Goal: Leave review/rating: Leave review/rating

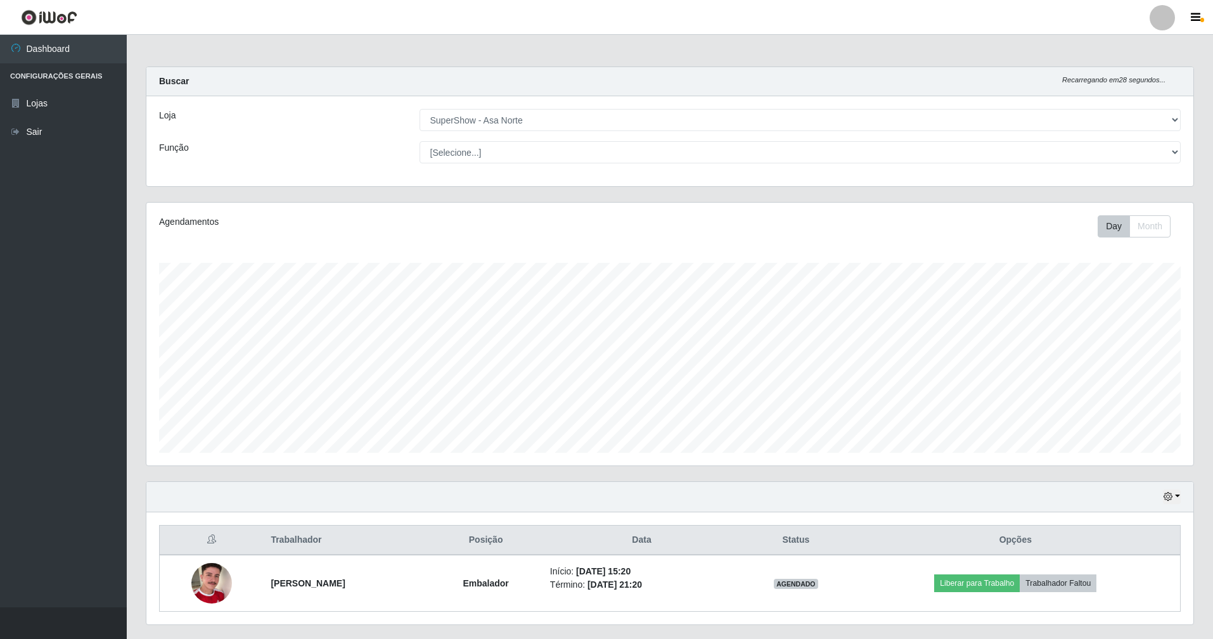
select select "71"
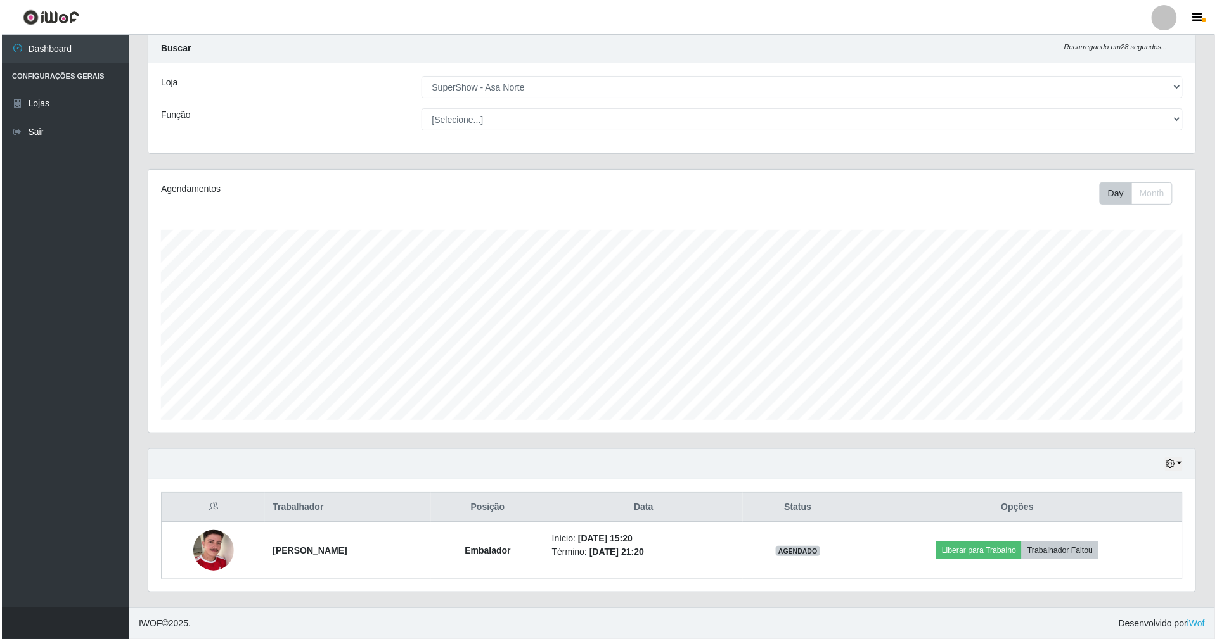
scroll to position [35, 0]
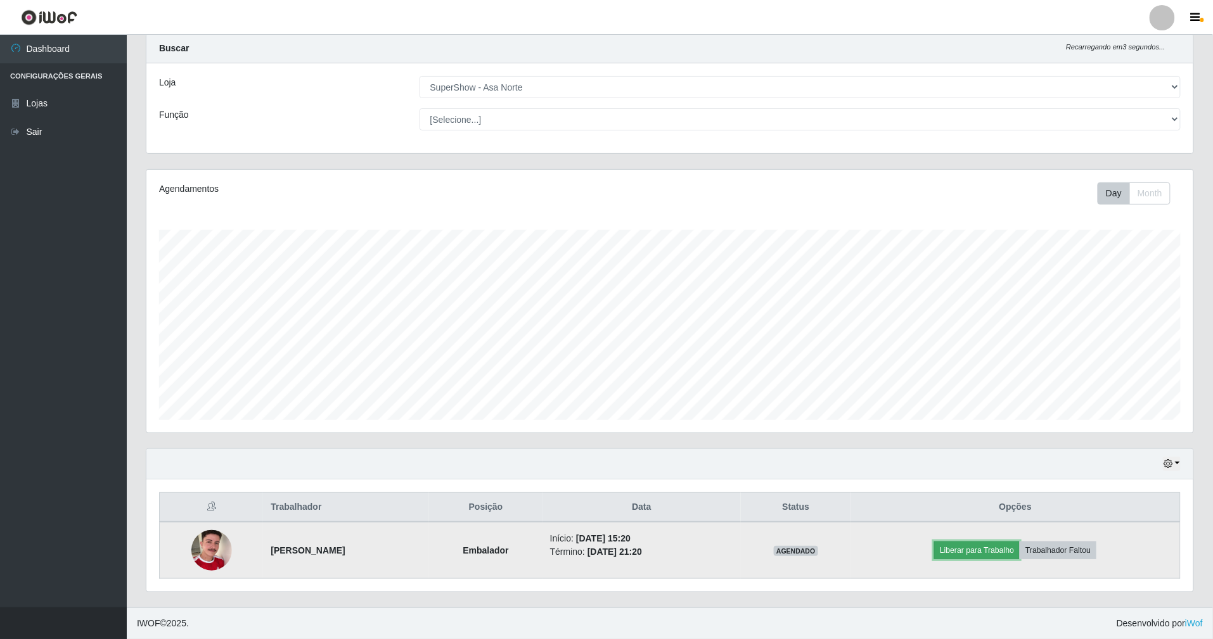
click at [977, 549] on button "Liberar para Trabalho" at bounding box center [977, 551] width 86 height 18
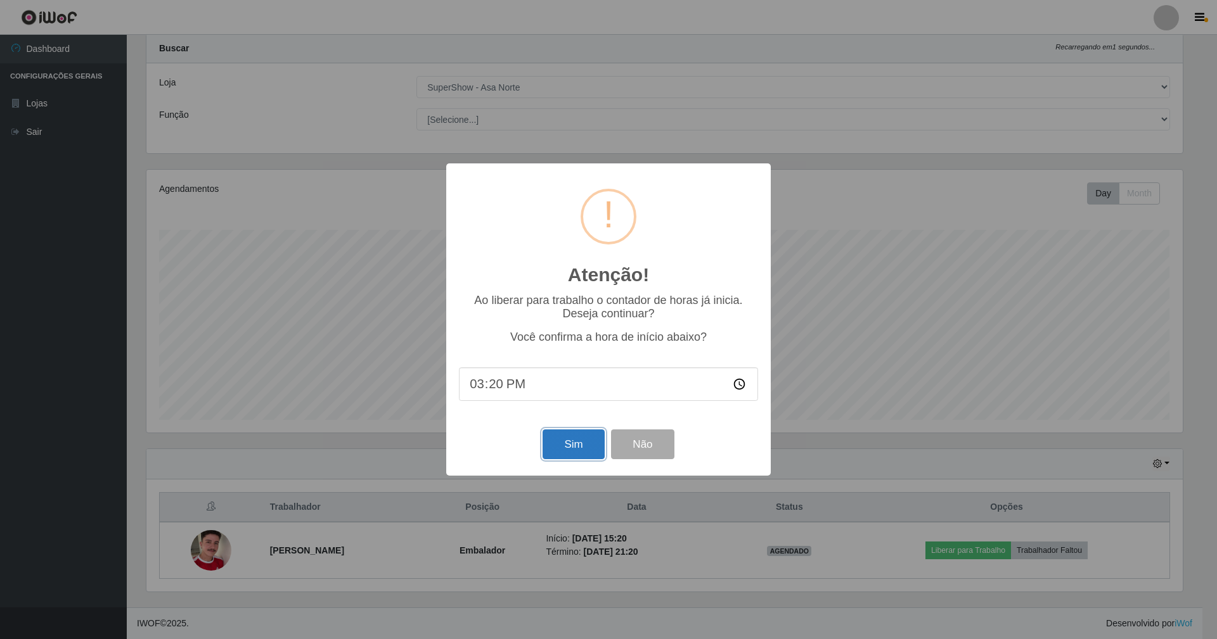
click at [584, 442] on button "Sim" at bounding box center [572, 445] width 61 height 30
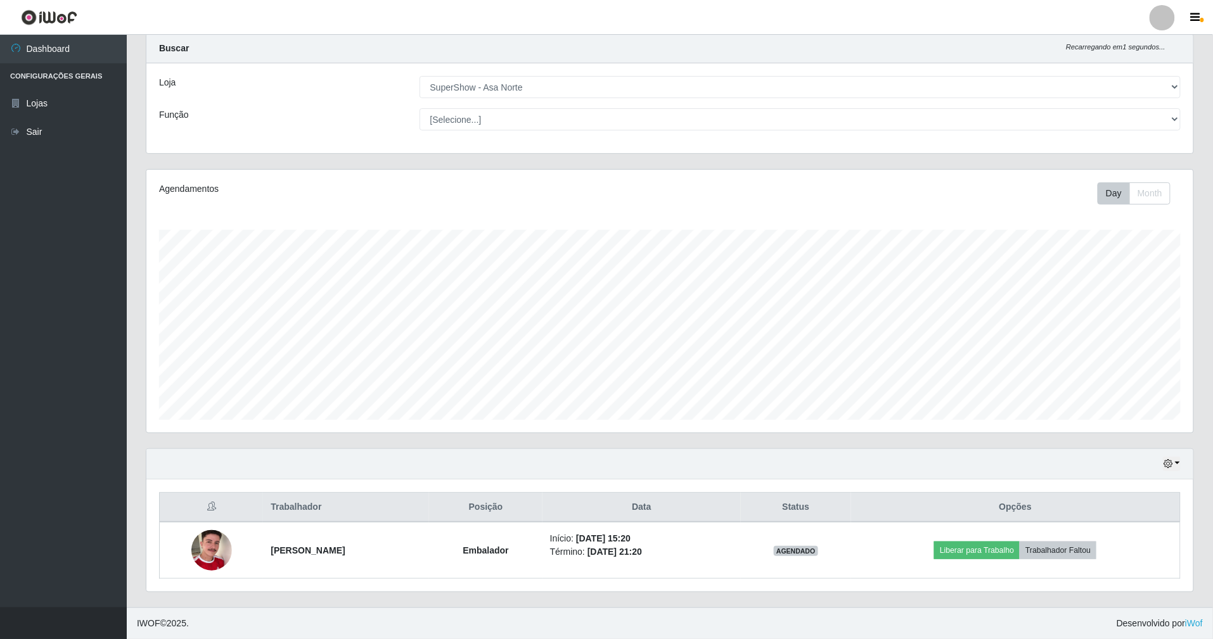
scroll to position [264, 1050]
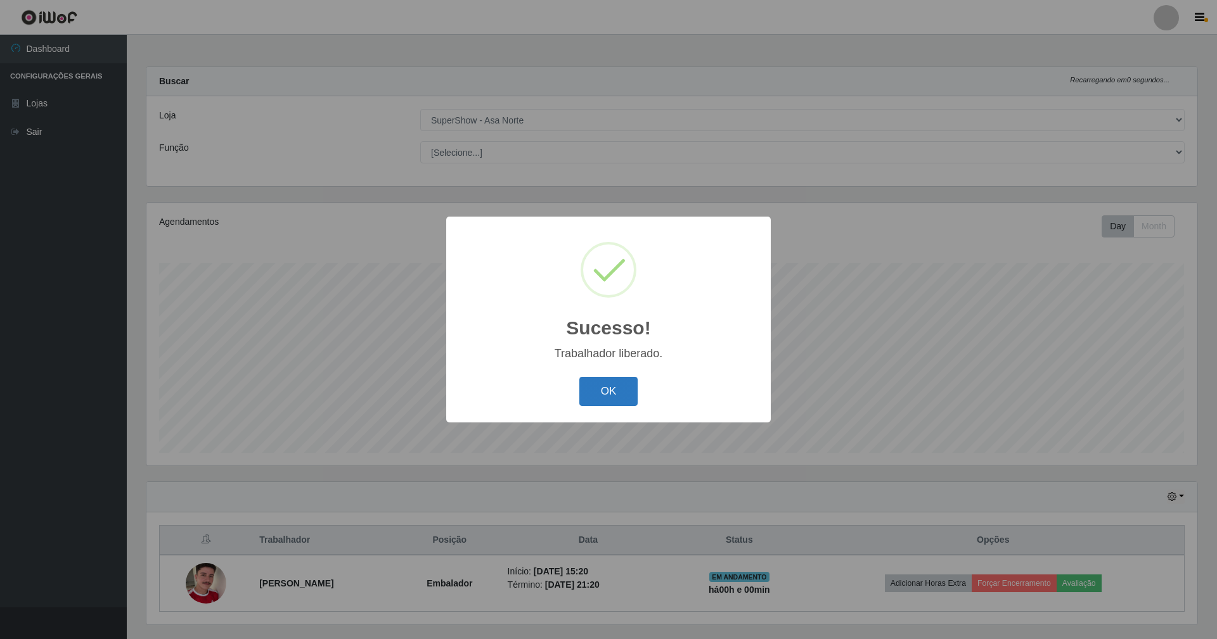
click at [604, 388] on button "OK" at bounding box center [608, 392] width 59 height 30
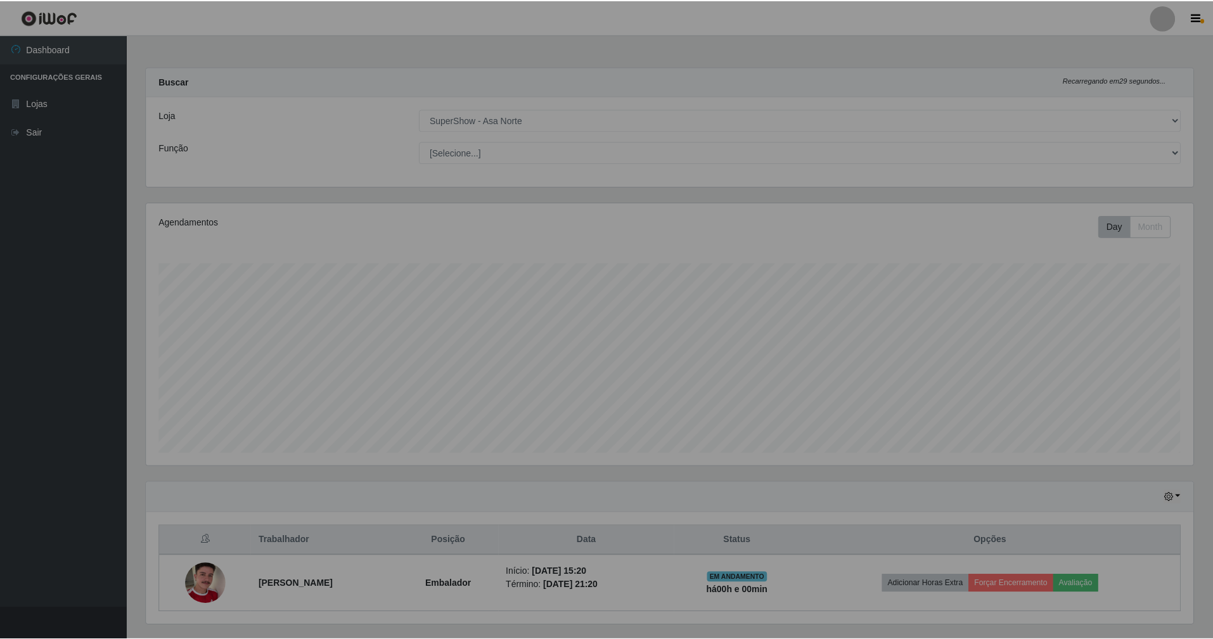
scroll to position [633418, 632635]
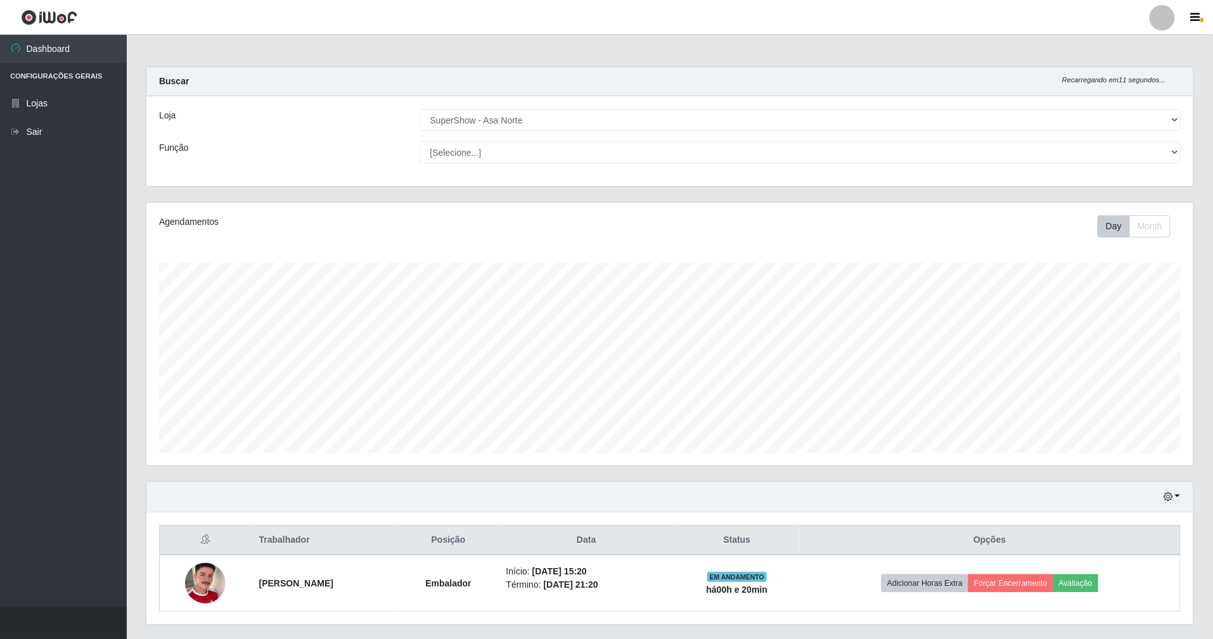
click at [979, 47] on main "Carregando... Buscar Recarregando em 11 segundos... Loja [Selecione...] SuperSh…" at bounding box center [670, 338] width 1086 height 606
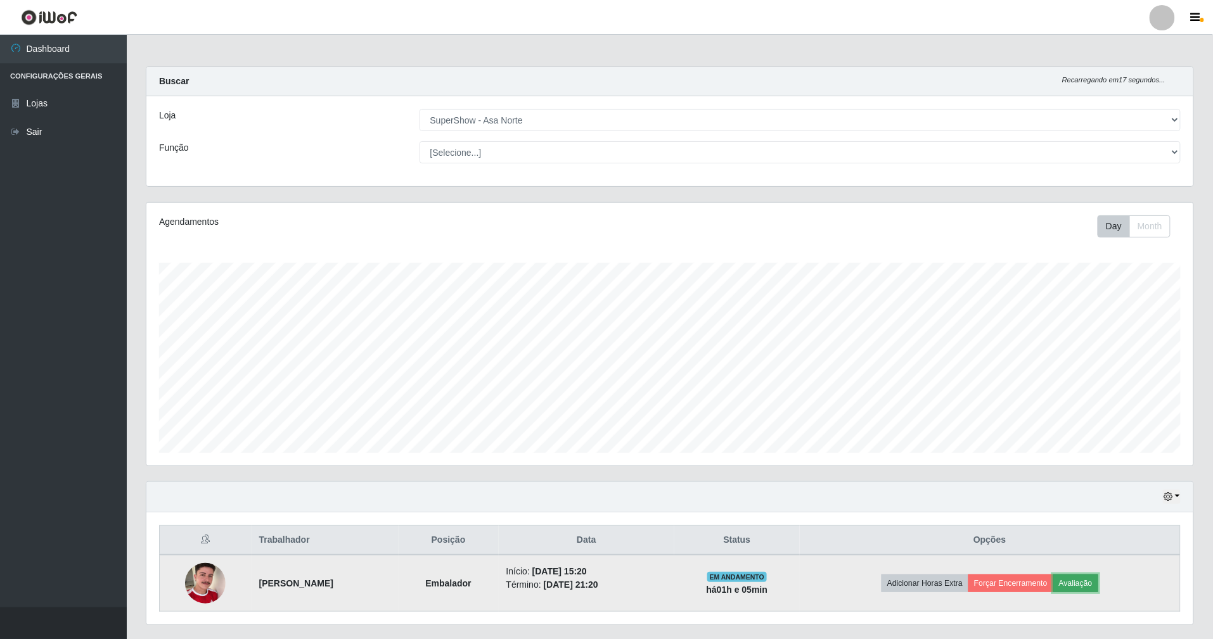
click at [1098, 586] on button "Avaliação" at bounding box center [1075, 584] width 45 height 18
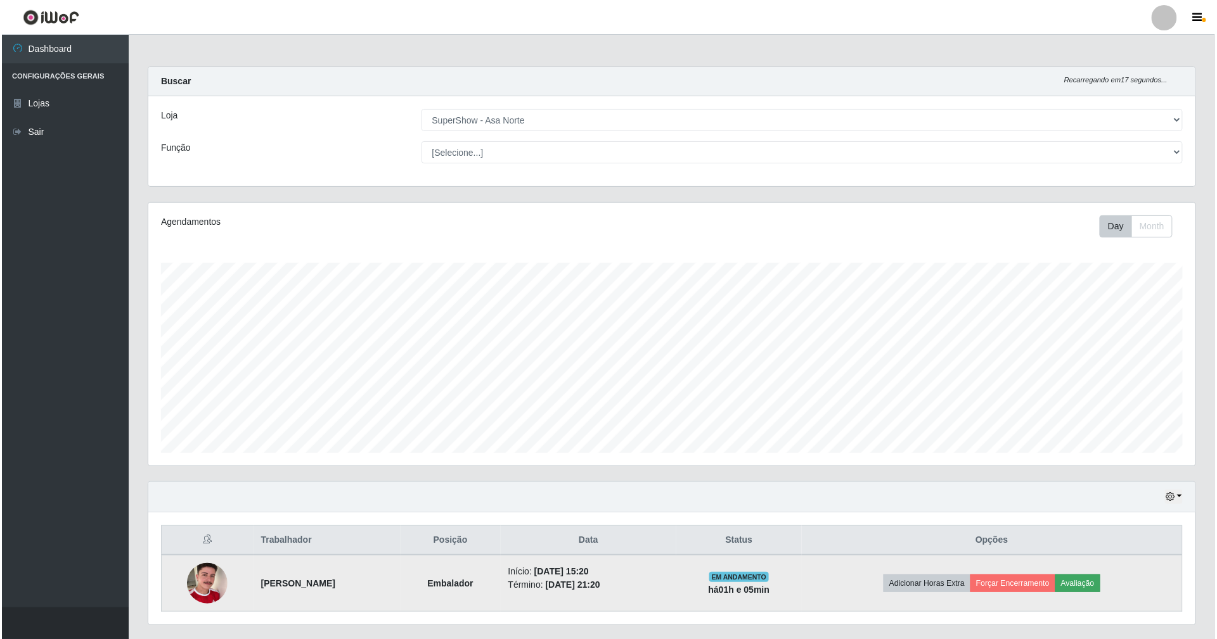
scroll to position [264, 1035]
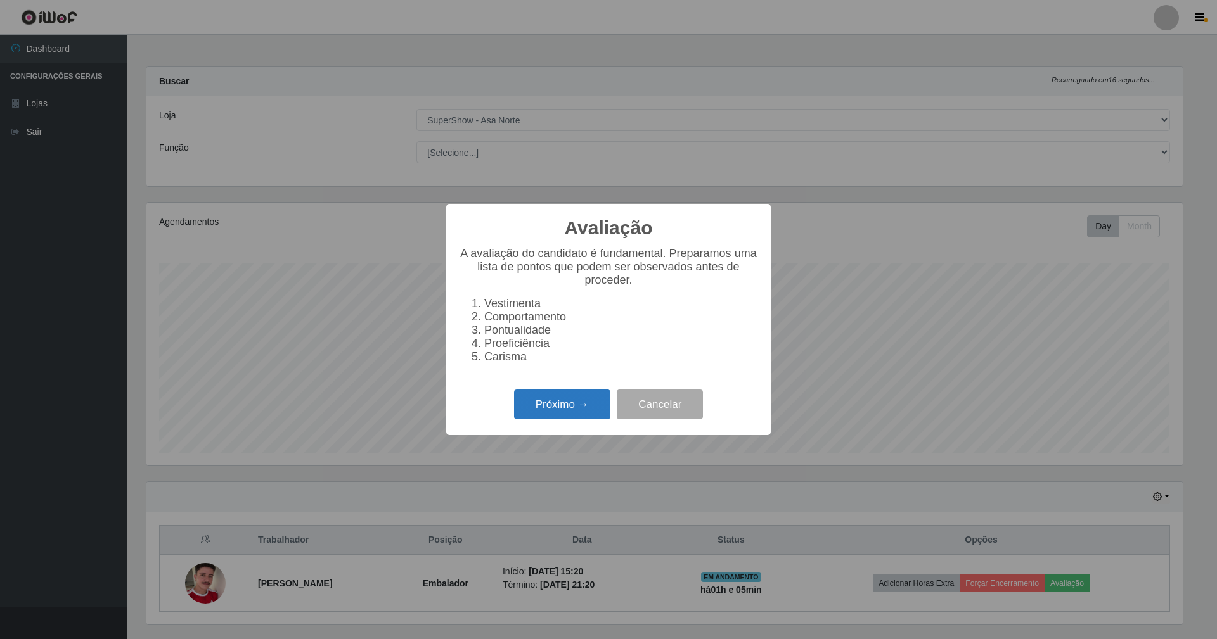
click at [544, 419] on button "Próximo →" at bounding box center [562, 405] width 96 height 30
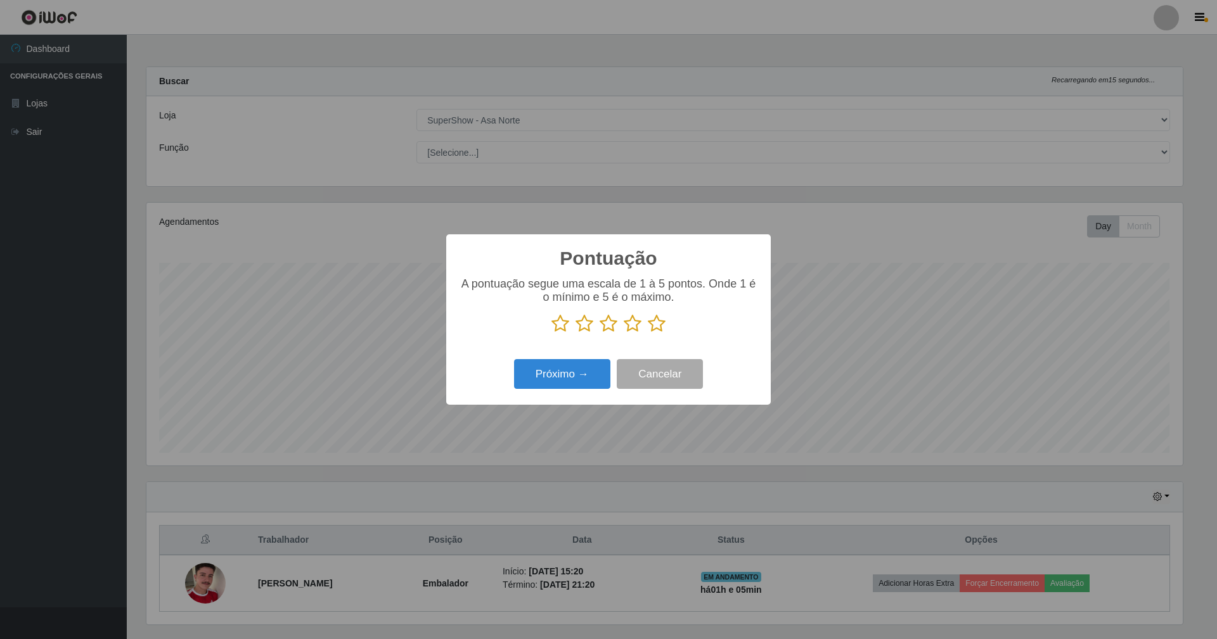
scroll to position [633418, 632645]
click at [657, 322] on icon at bounding box center [657, 323] width 18 height 19
click at [648, 333] on input "radio" at bounding box center [648, 333] width 0 height 0
click at [574, 371] on button "Próximo →" at bounding box center [562, 374] width 96 height 30
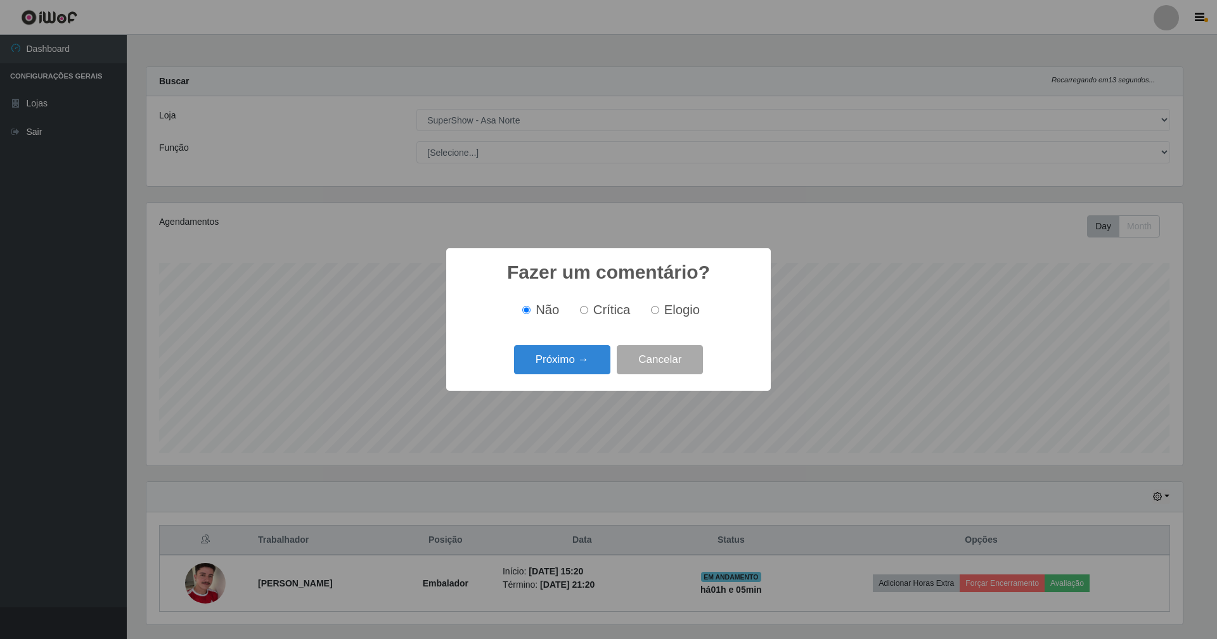
click at [653, 309] on input "Elogio" at bounding box center [655, 310] width 8 height 8
radio input "true"
click at [584, 358] on button "Próximo →" at bounding box center [562, 360] width 96 height 30
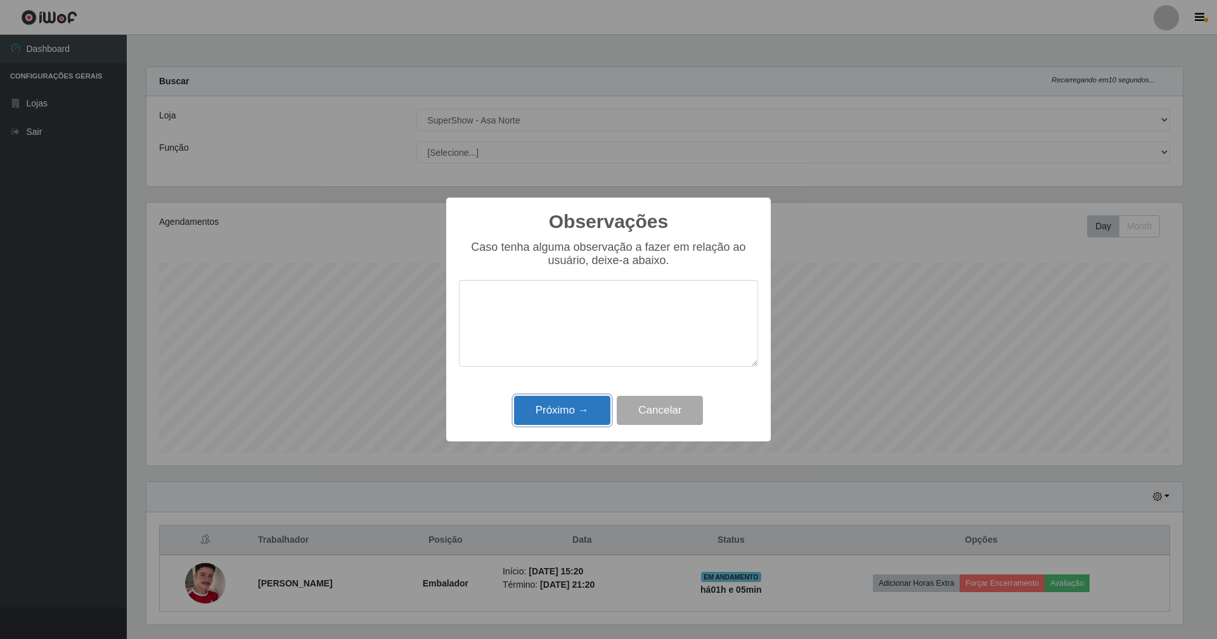
click at [549, 409] on button "Próximo →" at bounding box center [562, 411] width 96 height 30
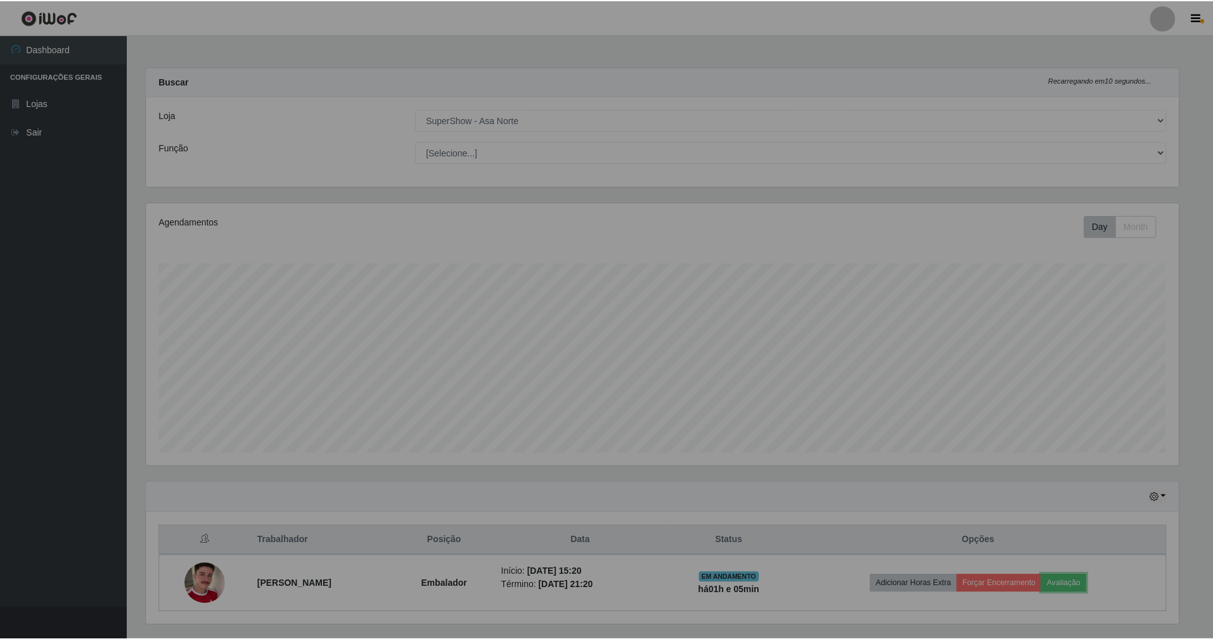
scroll to position [264, 1047]
